Goal: Check status: Check status

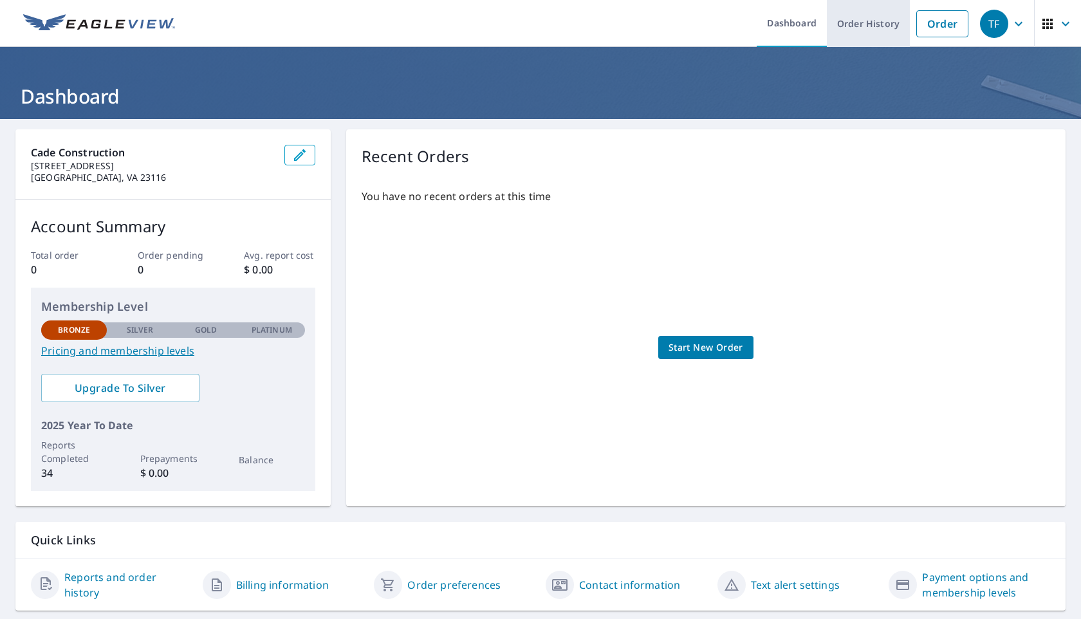
click at [854, 26] on link "Order History" at bounding box center [867, 23] width 83 height 47
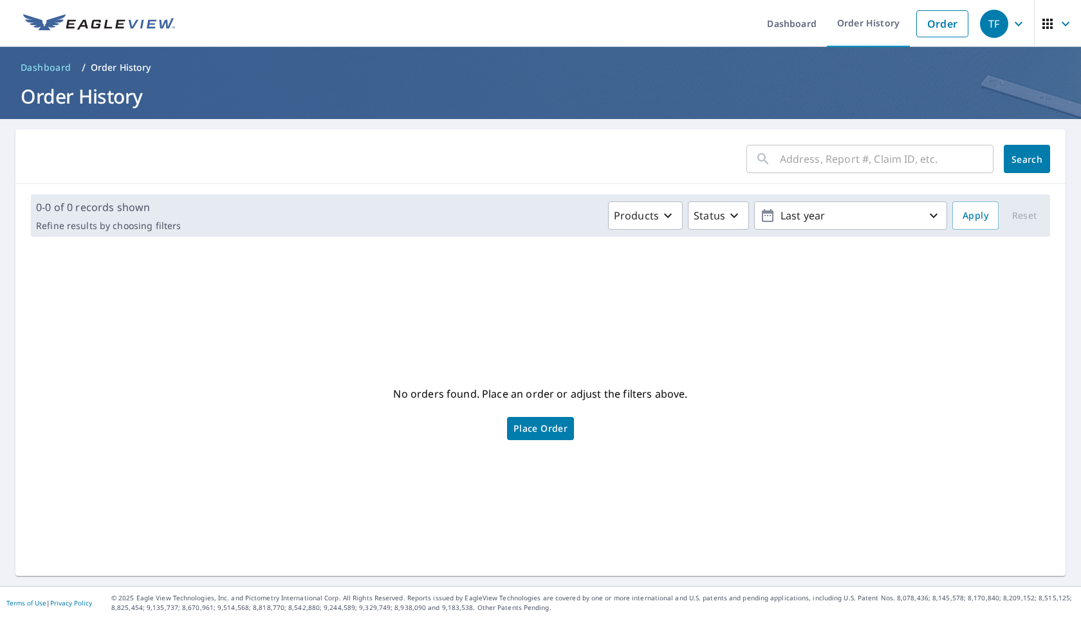
click at [102, 95] on h1 "Order History" at bounding box center [540, 96] width 1050 height 26
click at [107, 35] on link at bounding box center [98, 23] width 167 height 47
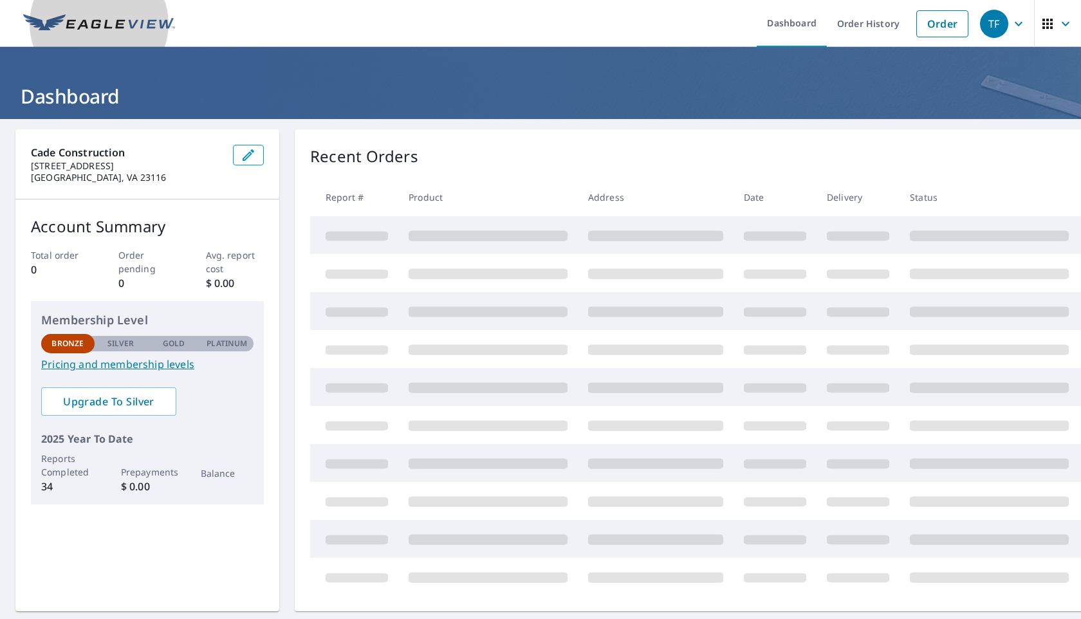
click at [111, 33] on link at bounding box center [98, 23] width 167 height 47
